Goal: Task Accomplishment & Management: Use online tool/utility

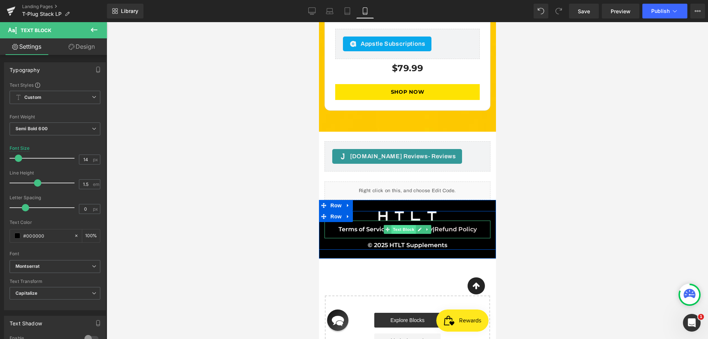
click at [400, 225] on span "Text Block" at bounding box center [403, 229] width 24 height 9
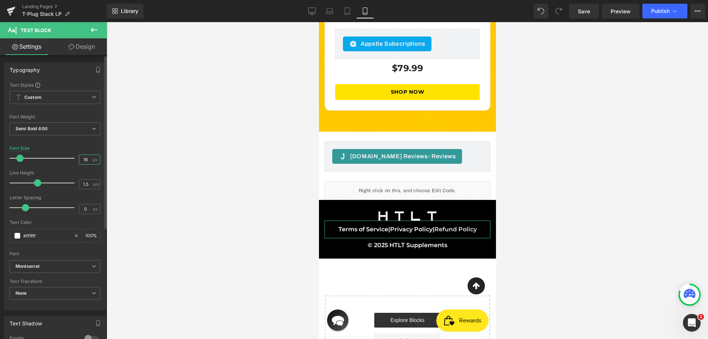
click at [81, 157] on input "16" at bounding box center [85, 159] width 13 height 9
type input "14"
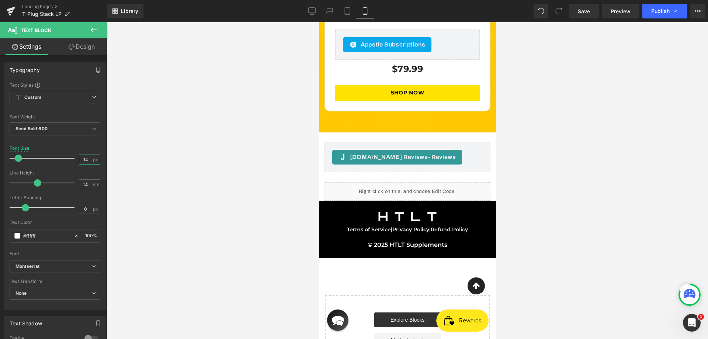
scroll to position [3209, 0]
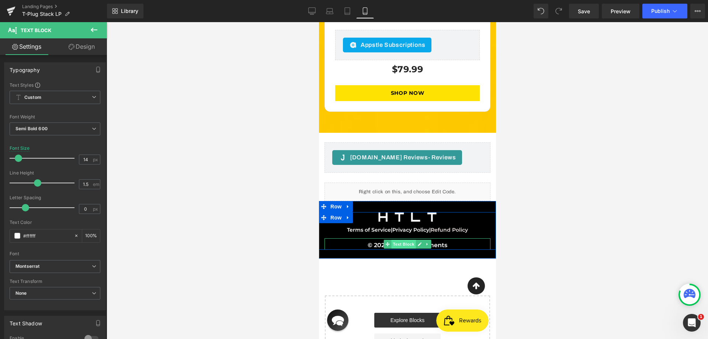
click at [402, 240] on span "Text Block" at bounding box center [403, 244] width 24 height 9
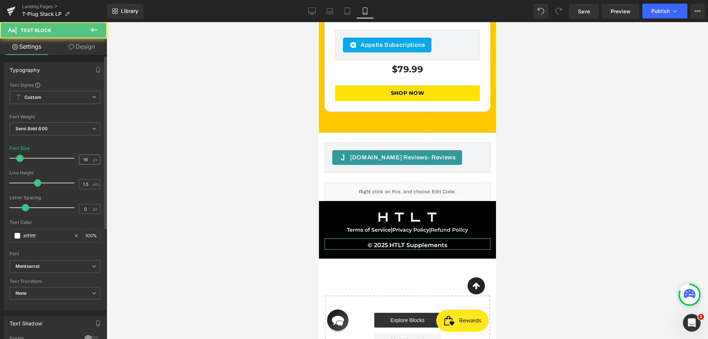
click at [87, 159] on input "16" at bounding box center [85, 159] width 13 height 9
paste input "4"
type input "14"
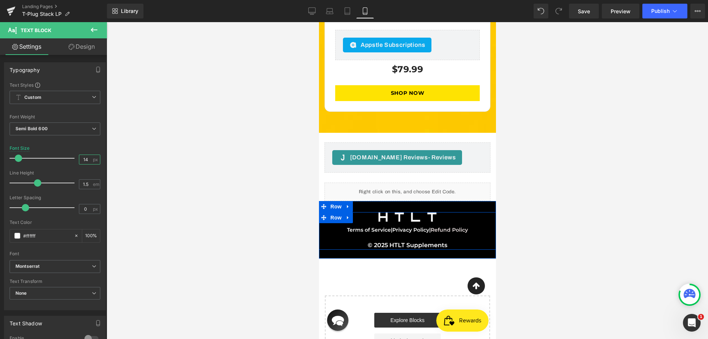
scroll to position [3208, 0]
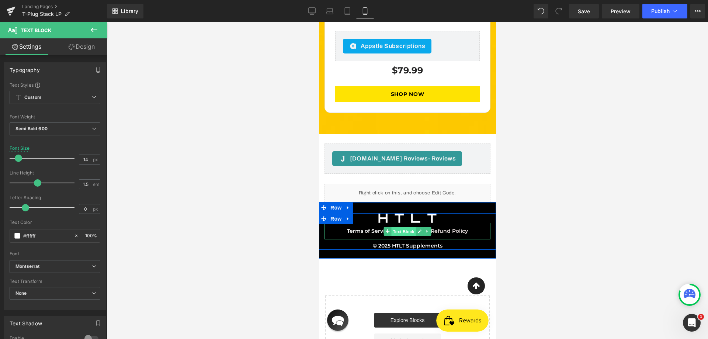
click at [404, 227] on span "Text Block" at bounding box center [403, 231] width 24 height 9
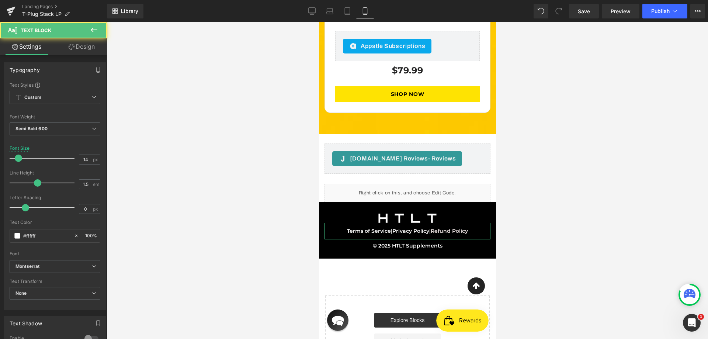
click at [82, 49] on link "Design" at bounding box center [81, 46] width 53 height 17
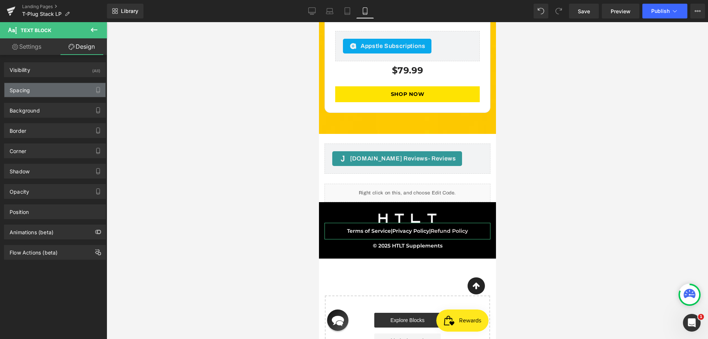
click at [44, 88] on div "Spacing" at bounding box center [54, 90] width 101 height 14
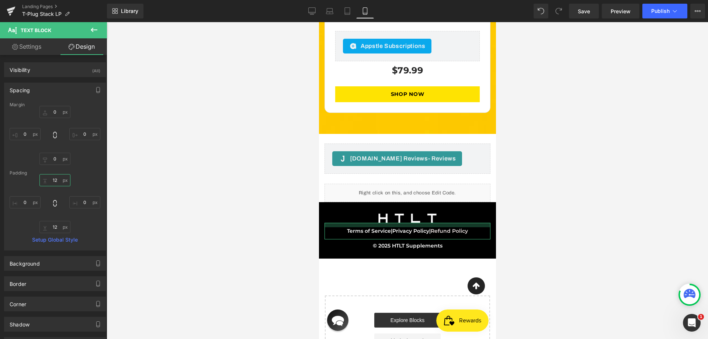
click at [52, 180] on input "12" at bounding box center [54, 180] width 31 height 12
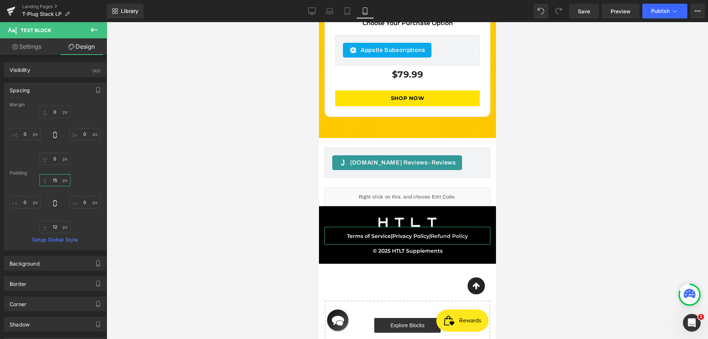
scroll to position [3209, 0]
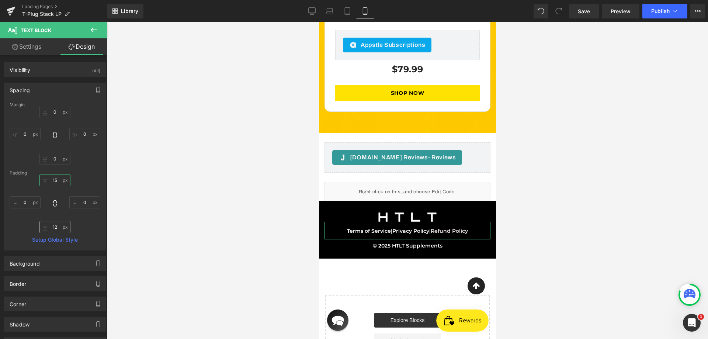
type input "15"
click at [58, 225] on input "12" at bounding box center [54, 227] width 31 height 12
paste input "5"
type input "15"
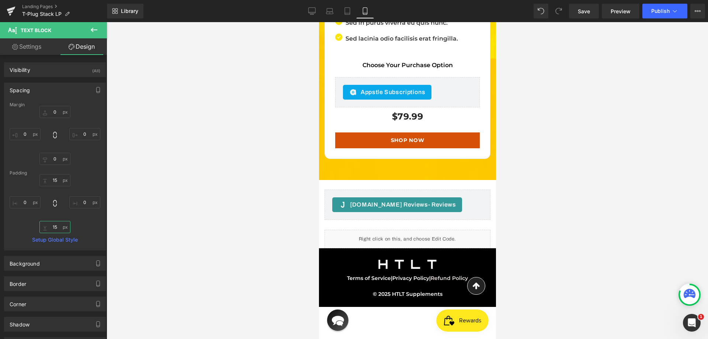
scroll to position [3100, 0]
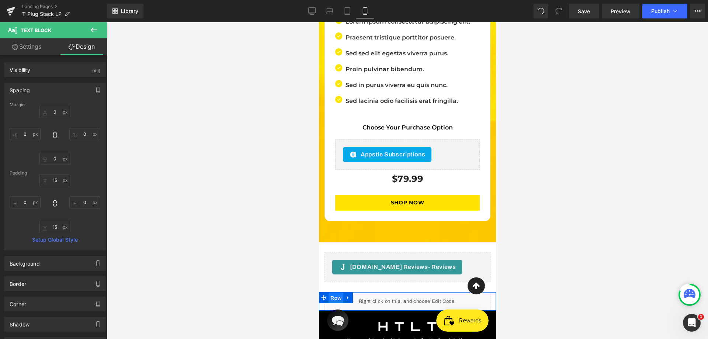
click at [333, 292] on span "Row" at bounding box center [335, 297] width 15 height 11
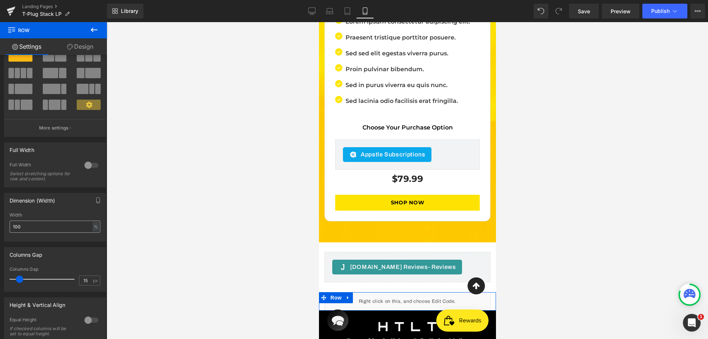
scroll to position [74, 0]
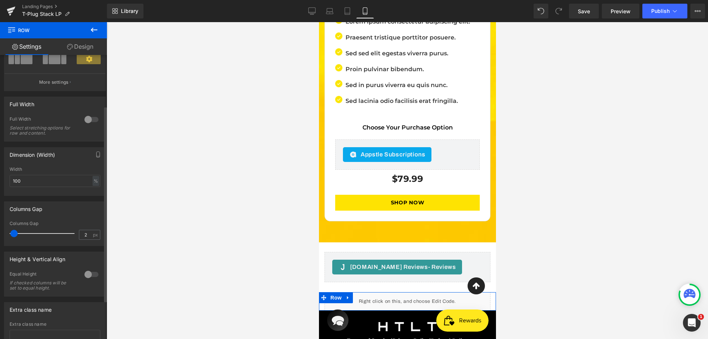
type input "0"
drag, startPoint x: 18, startPoint y: 235, endPoint x: 0, endPoint y: 229, distance: 18.7
click at [0, 229] on div "Columns Gap 0px Columns Gap 0 px" at bounding box center [55, 221] width 110 height 50
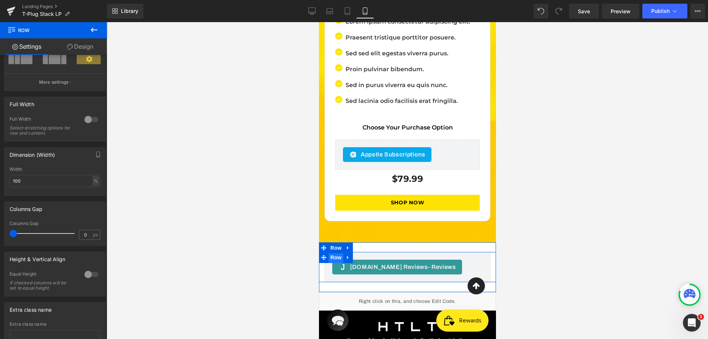
click at [331, 252] on span "Row" at bounding box center [335, 257] width 15 height 11
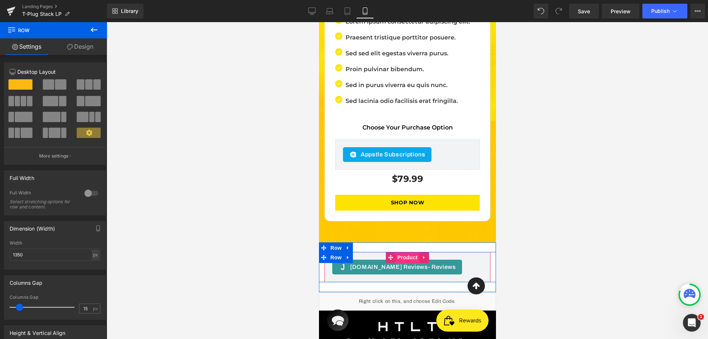
click at [408, 252] on span "Product" at bounding box center [407, 257] width 24 height 11
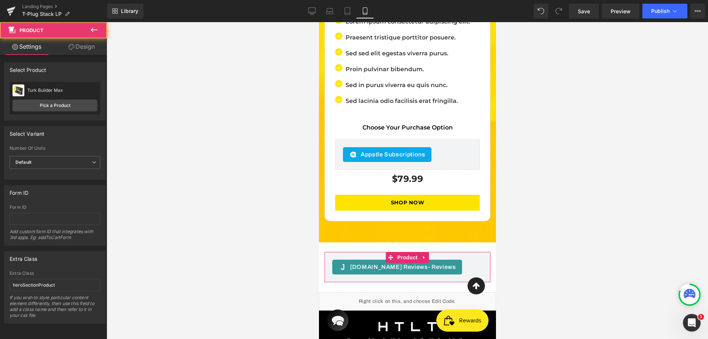
click at [102, 49] on link "Design" at bounding box center [81, 46] width 53 height 17
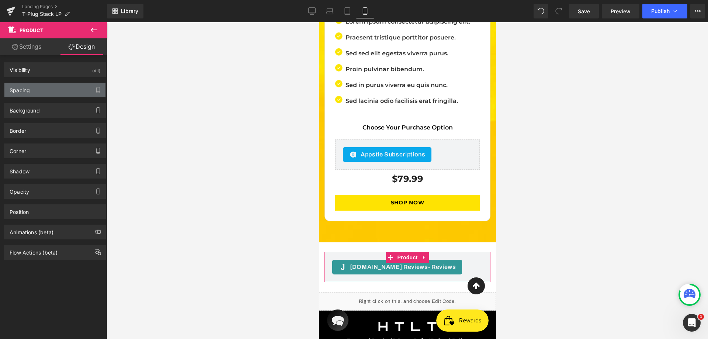
click at [32, 95] on div "Spacing" at bounding box center [54, 90] width 101 height 14
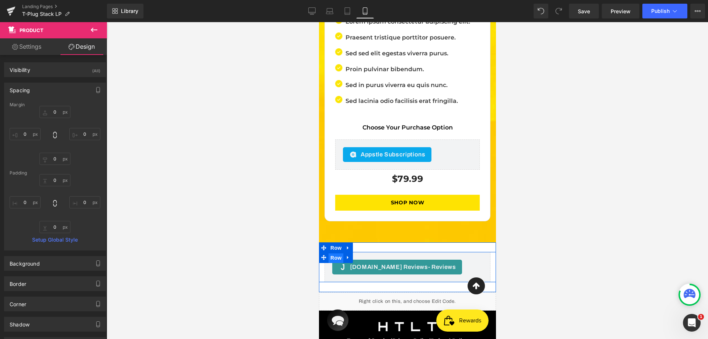
click at [335, 252] on span "Row" at bounding box center [335, 257] width 15 height 11
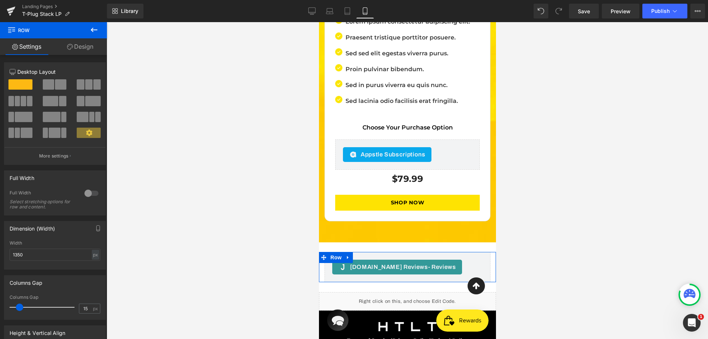
click at [87, 47] on link "Design" at bounding box center [79, 46] width 53 height 17
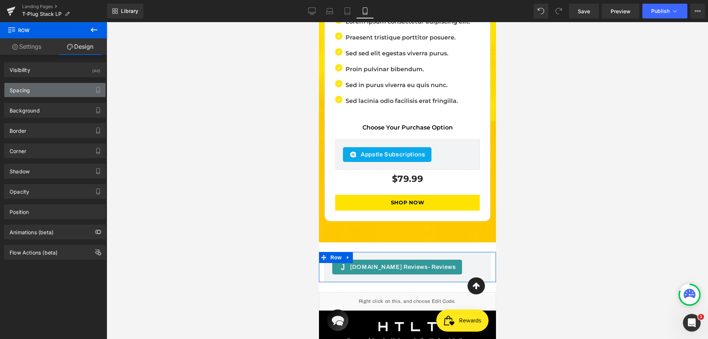
type input "0"
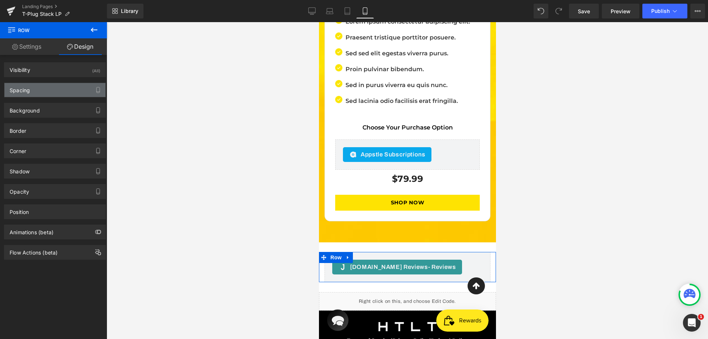
type input "0"
click at [35, 85] on div "Spacing" at bounding box center [54, 90] width 101 height 14
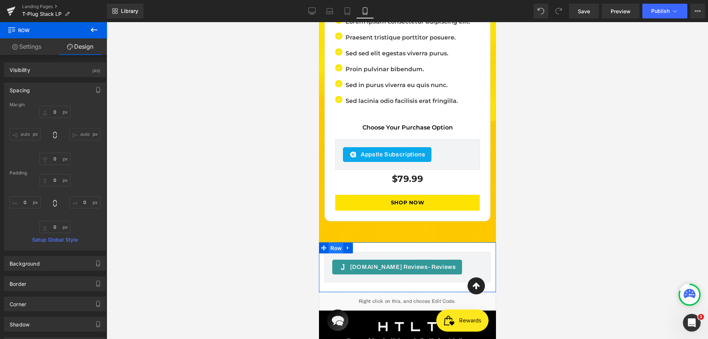
click at [332, 243] on span "Row" at bounding box center [335, 248] width 15 height 11
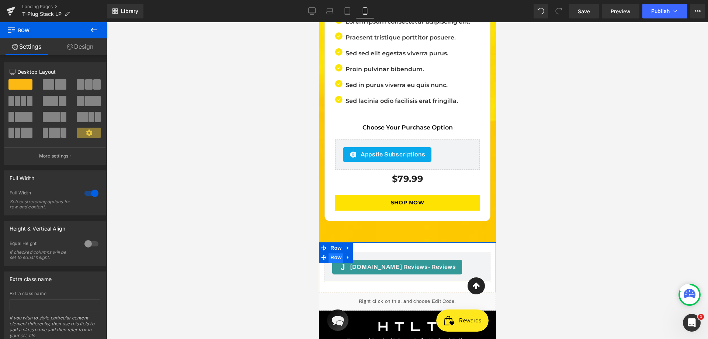
click at [331, 252] on span "Row" at bounding box center [335, 257] width 15 height 11
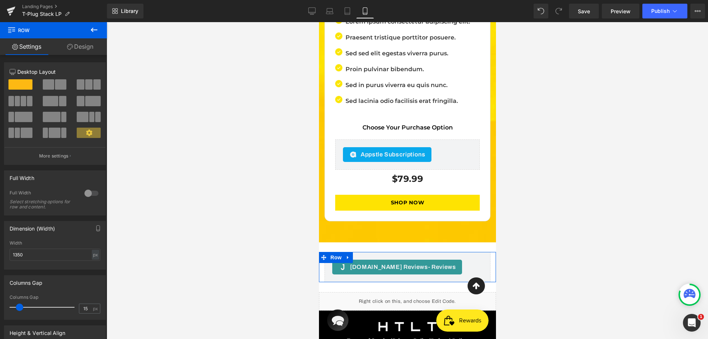
click at [87, 192] on div at bounding box center [92, 193] width 18 height 12
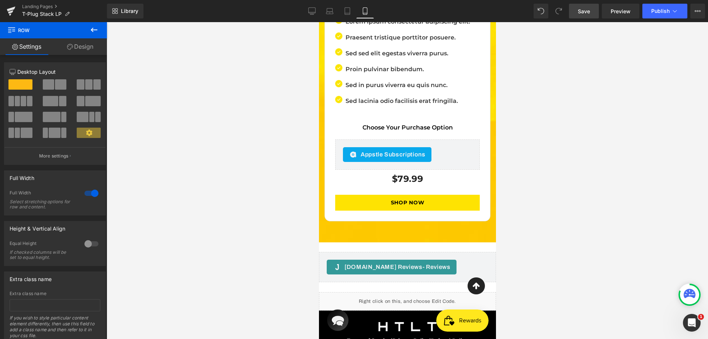
click at [587, 12] on span "Save" at bounding box center [584, 11] width 12 height 8
